Goal: Task Accomplishment & Management: Use online tool/utility

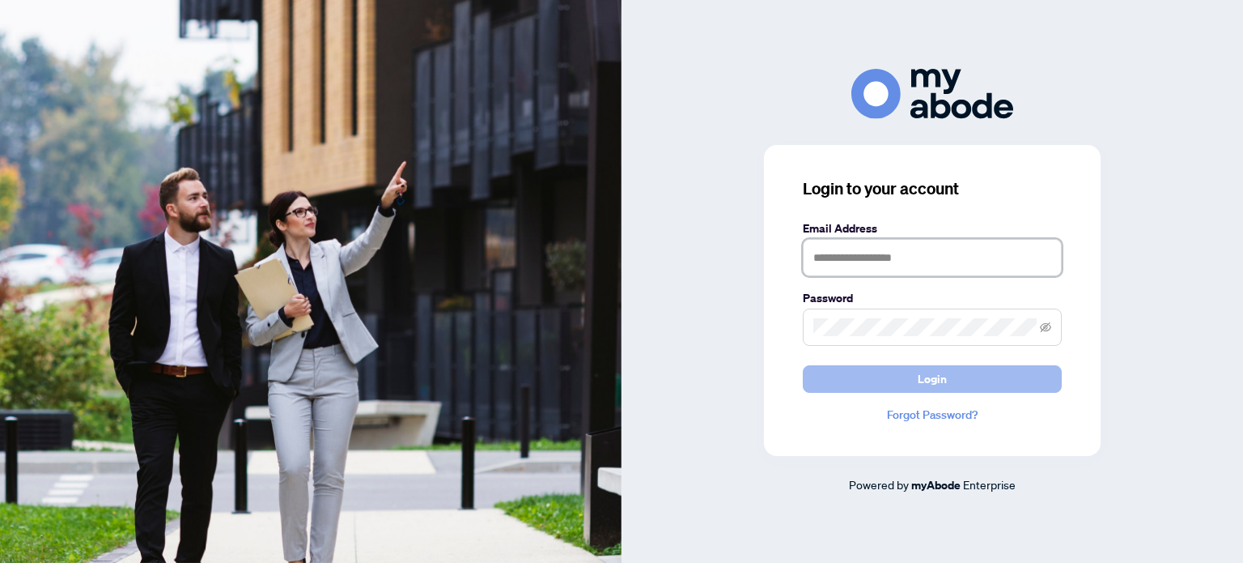
type input "**********"
click at [949, 378] on button "Login" at bounding box center [932, 379] width 259 height 28
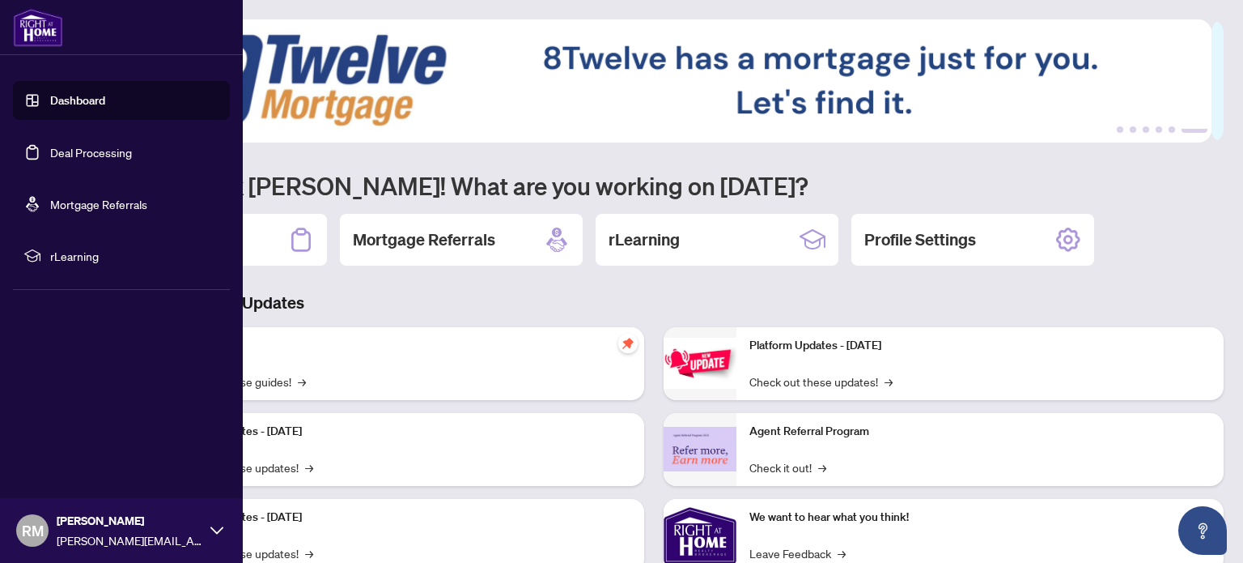
click at [87, 145] on link "Deal Processing" at bounding box center [91, 152] width 82 height 15
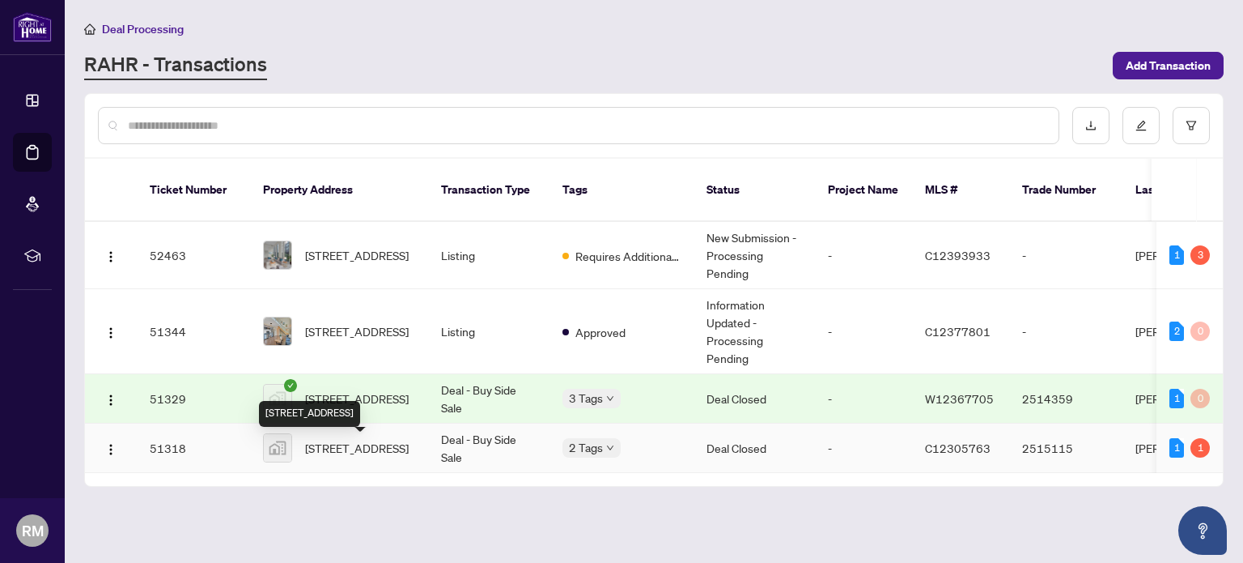
click at [385, 456] on span "[STREET_ADDRESS]" at bounding box center [357, 448] width 104 height 18
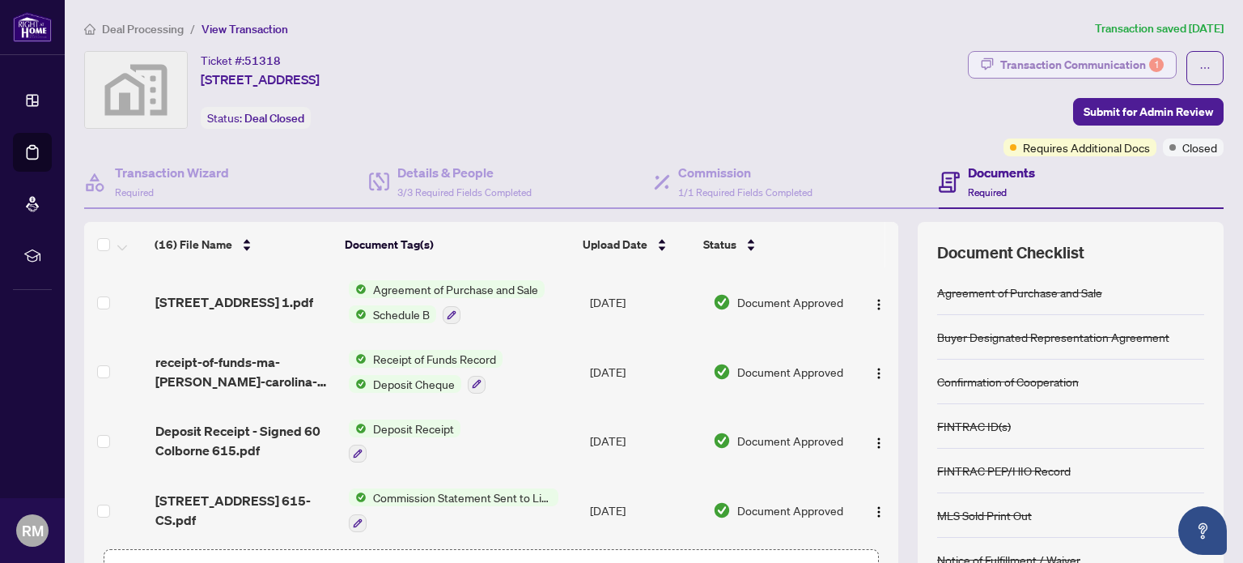
click at [1057, 60] on div "Transaction Communication 1" at bounding box center [1081, 65] width 163 height 26
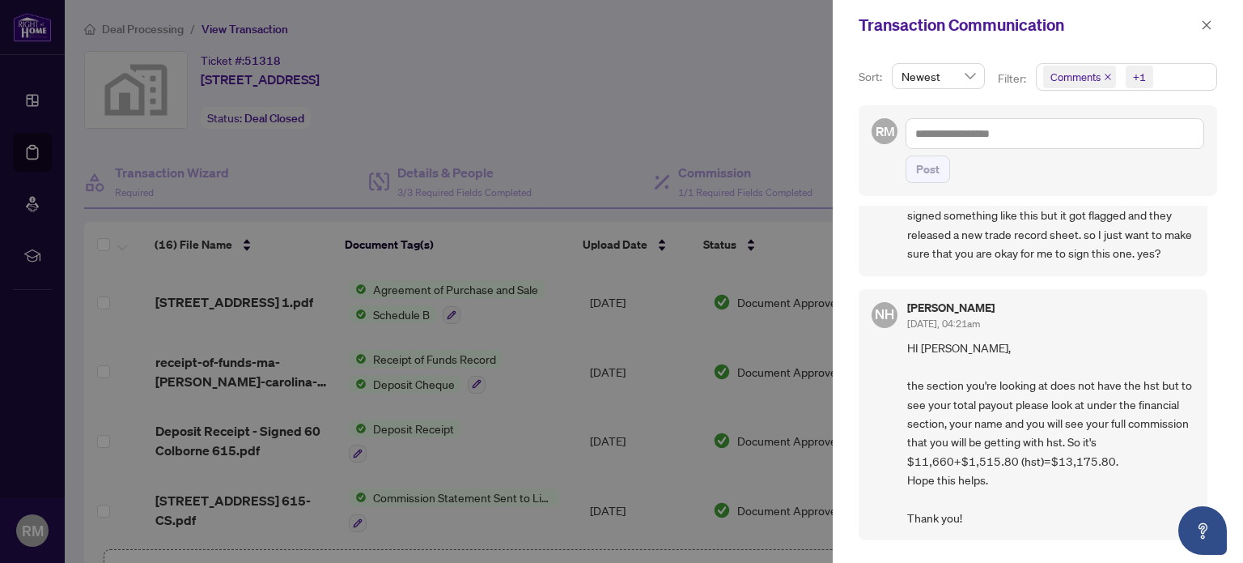
scroll to position [405, 0]
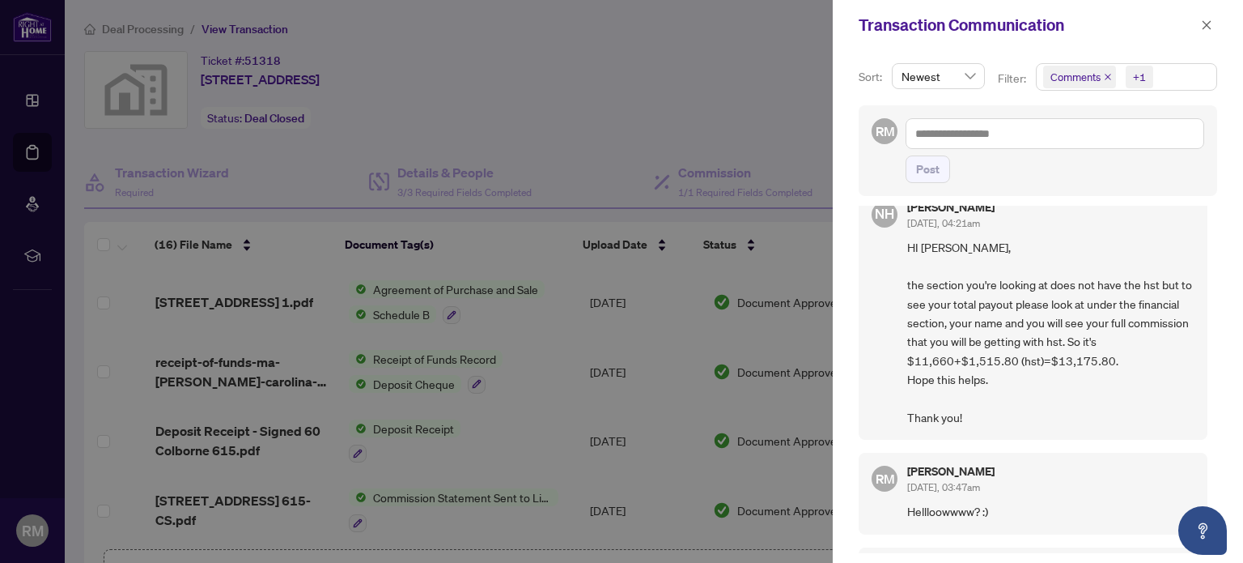
click at [558, 374] on div at bounding box center [621, 281] width 1243 height 563
click at [34, 183] on div at bounding box center [621, 281] width 1243 height 563
click at [34, 154] on div at bounding box center [621, 281] width 1243 height 563
click at [1203, 28] on icon "close" at bounding box center [1206, 24] width 11 height 11
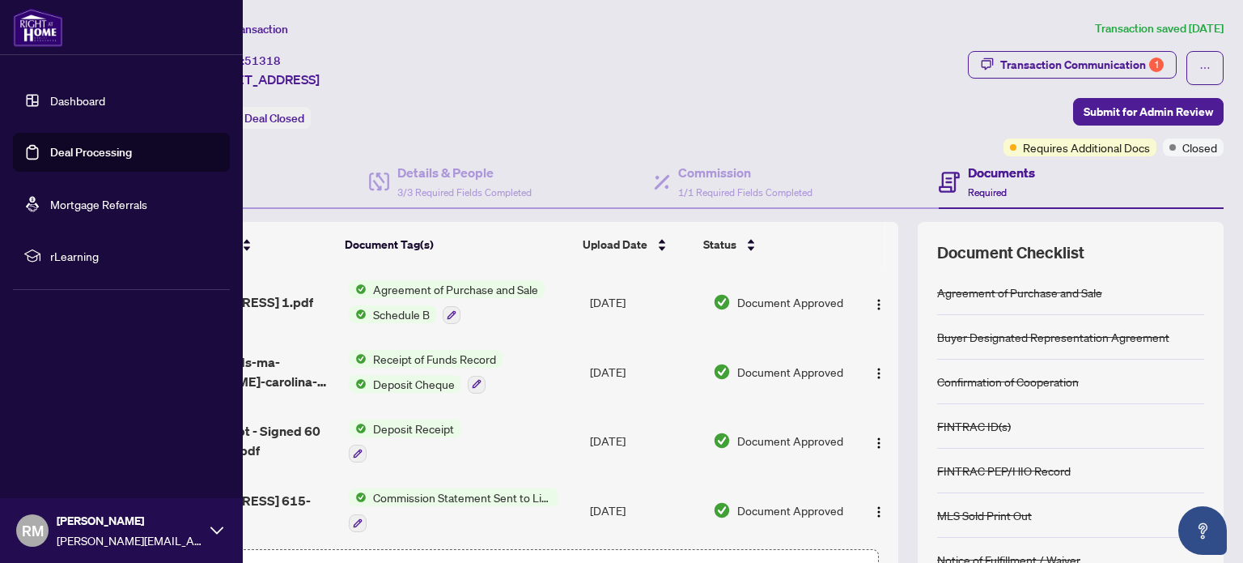
click at [101, 151] on link "Deal Processing" at bounding box center [91, 152] width 82 height 15
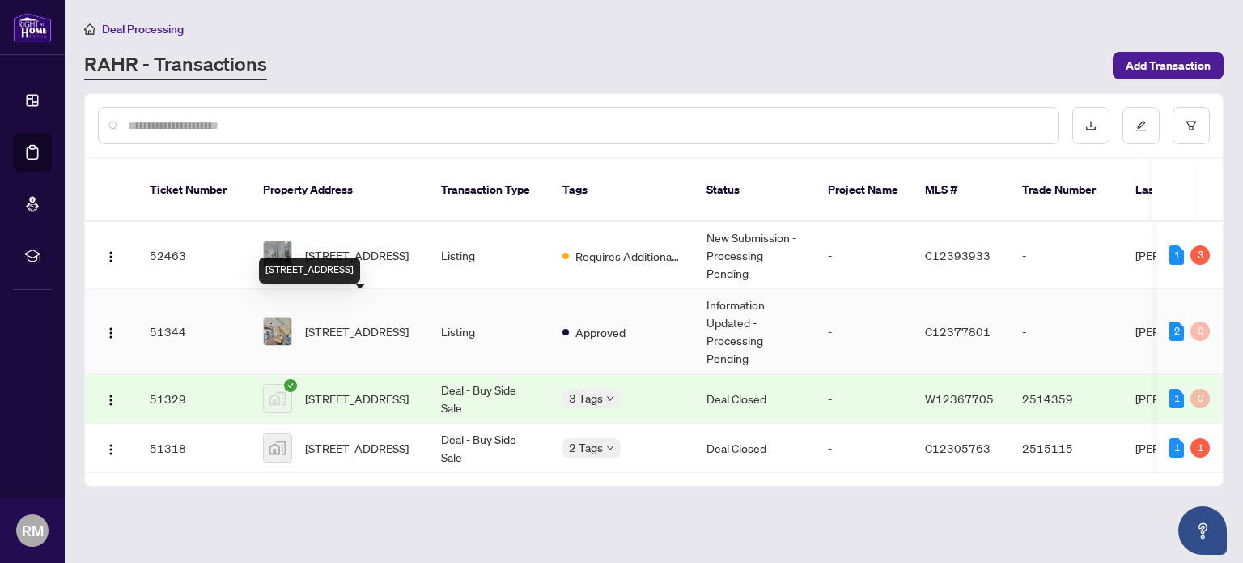
click at [361, 322] on span "3205-15 Fort York Blvd, Toronto, Ontario M5V 3Y4, Canada" at bounding box center [357, 331] width 104 height 18
drag, startPoint x: 304, startPoint y: 307, endPoint x: 381, endPoint y: 304, distance: 77.0
click at [381, 322] on span "3205-15 Fort York Blvd, Toronto, Ontario M5V 3Y4, Canada" at bounding box center [357, 331] width 104 height 18
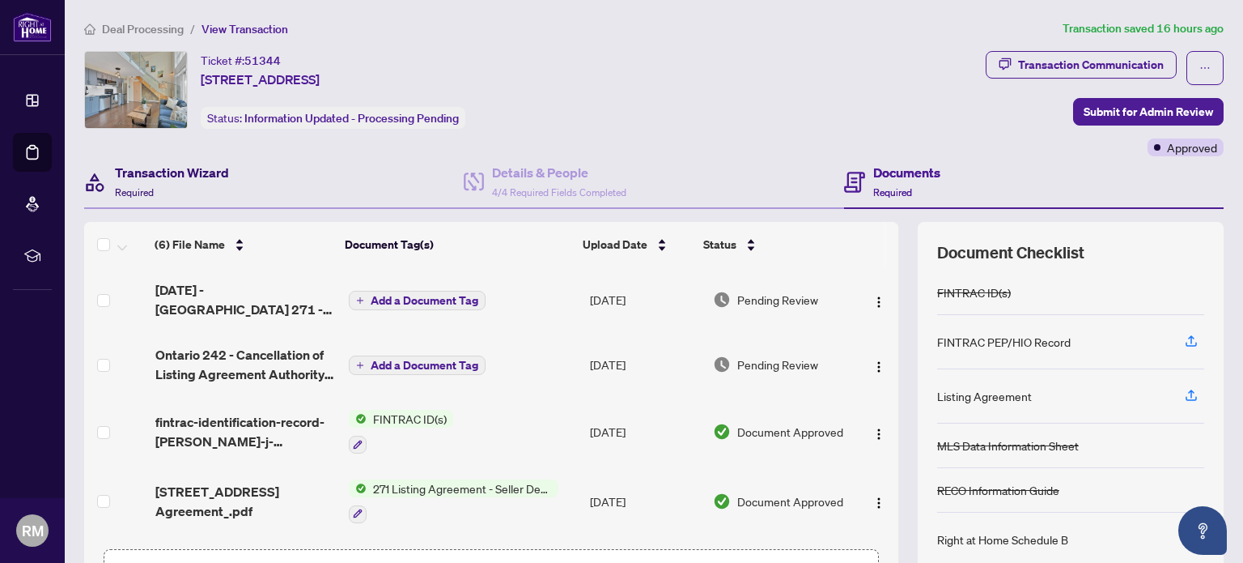
click at [163, 177] on h4 "Transaction Wizard" at bounding box center [172, 172] width 114 height 19
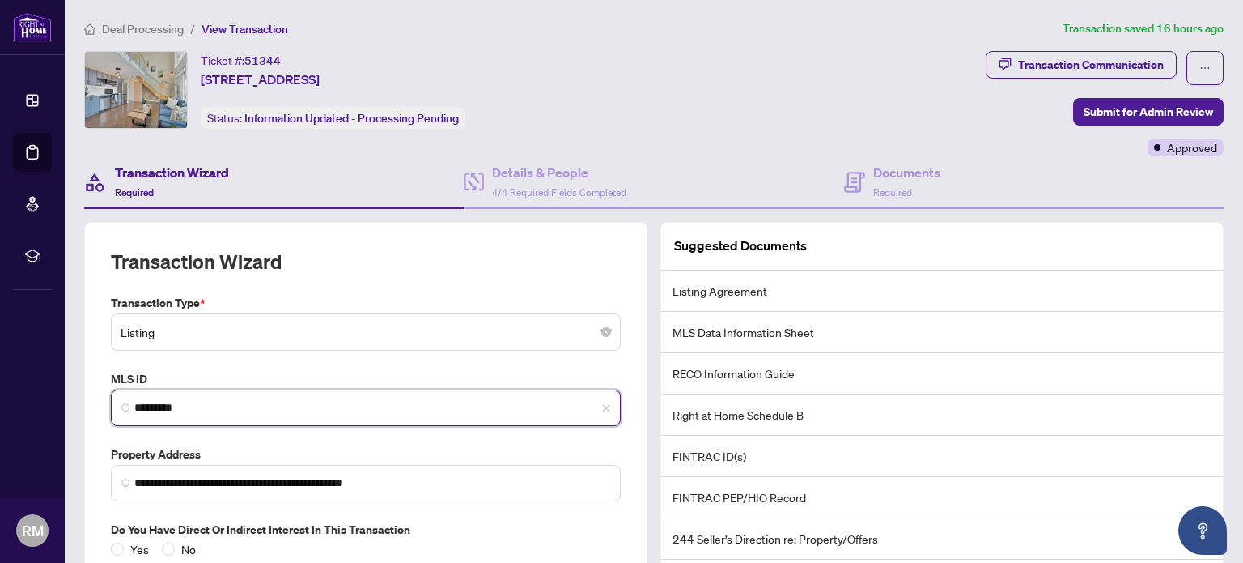
click at [155, 410] on input "*********" at bounding box center [372, 407] width 476 height 17
